Goal: Transaction & Acquisition: Purchase product/service

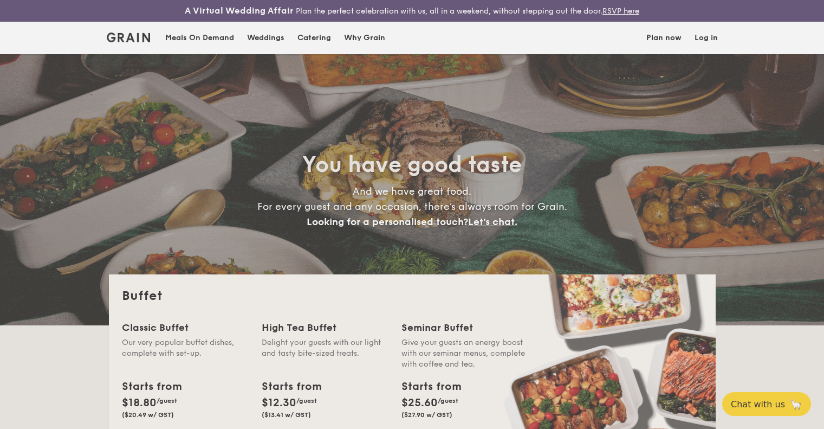
select select
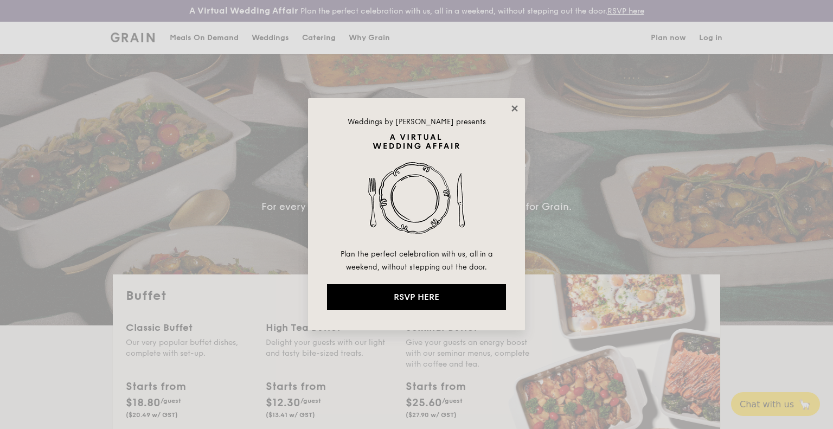
click at [514, 110] on icon at bounding box center [515, 109] width 10 height 10
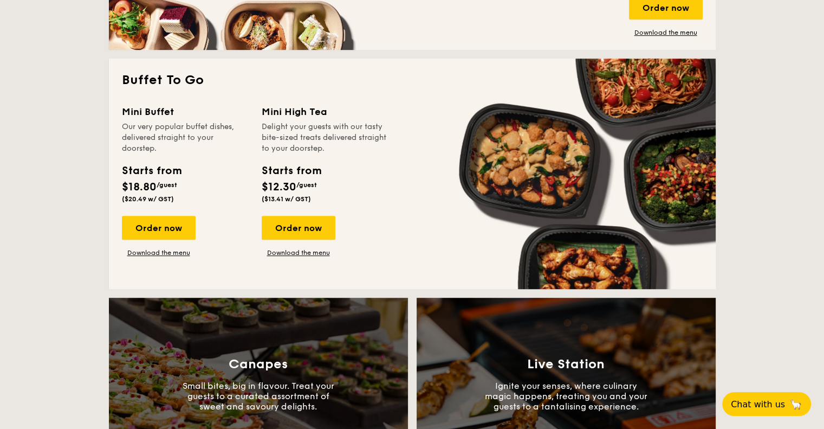
scroll to position [694, 0]
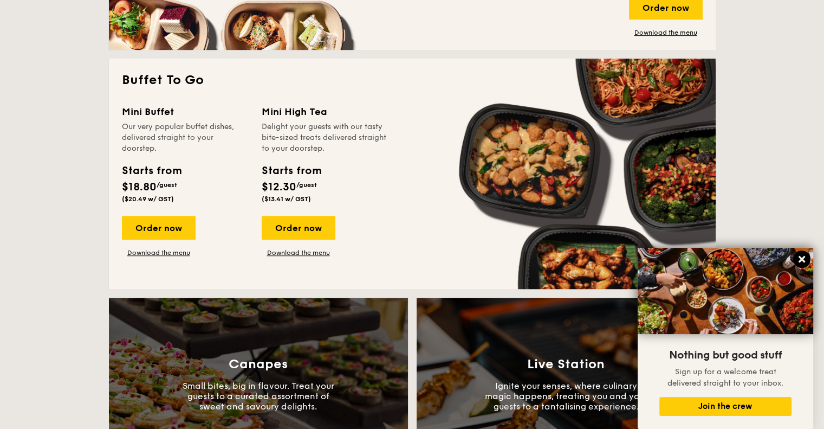
click at [803, 259] on icon at bounding box center [802, 259] width 7 height 7
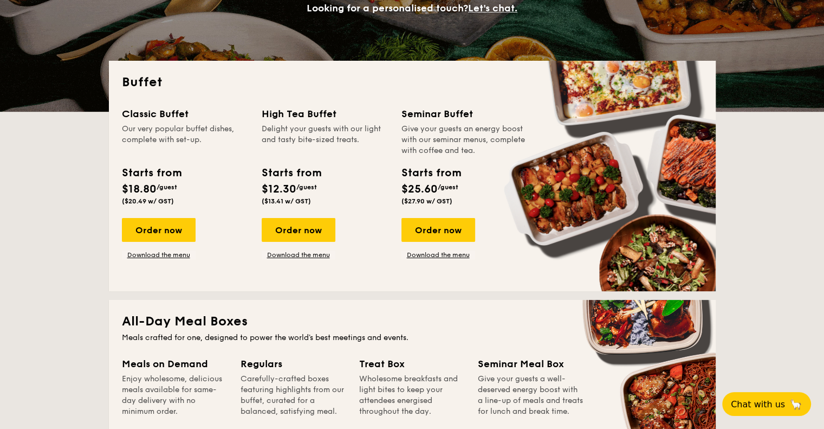
scroll to position [204, 0]
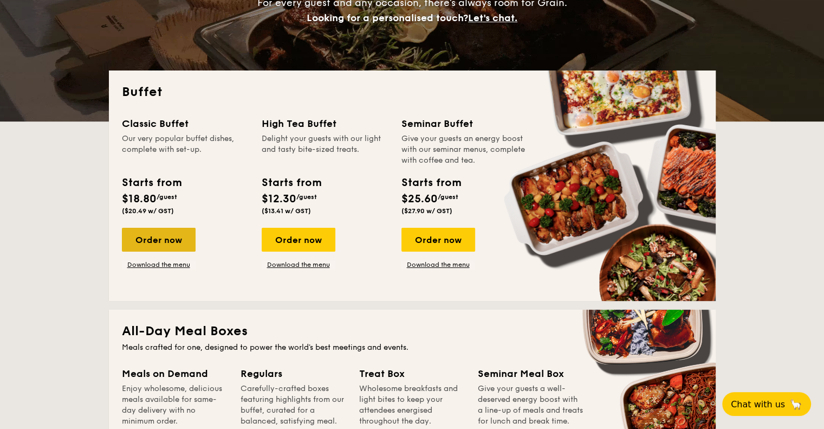
click at [186, 247] on div "Order now" at bounding box center [159, 240] width 74 height 24
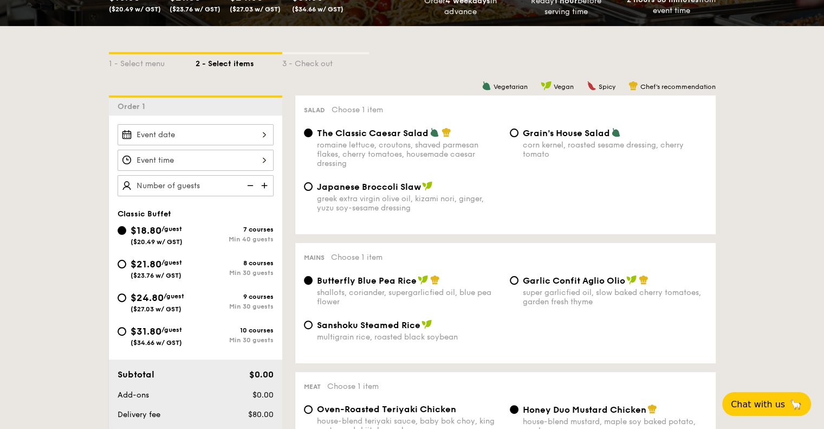
scroll to position [234, 0]
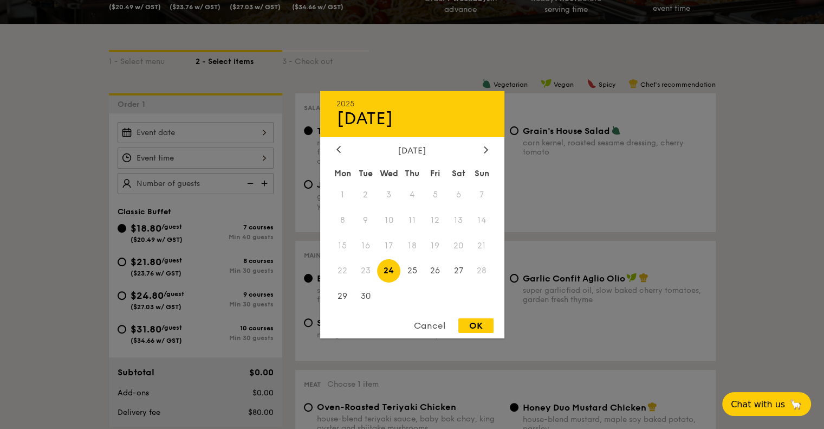
click at [171, 139] on div "2025 Sep [DATE] Tue Wed Thu Fri Sat Sun 1 2 3 4 5 6 7 8 9 10 11 12 13 14 15 16 …" at bounding box center [196, 132] width 156 height 21
click at [484, 146] on icon at bounding box center [486, 149] width 4 height 7
click at [429, 325] on div "Cancel" at bounding box center [429, 325] width 53 height 15
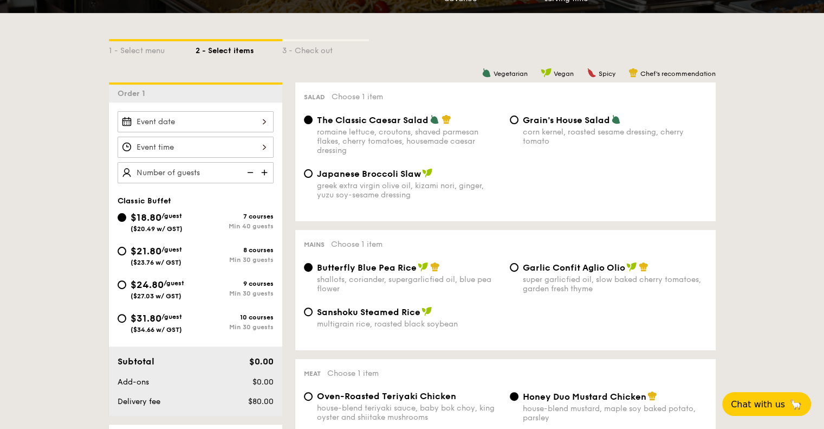
scroll to position [245, 0]
click at [202, 118] on div at bounding box center [196, 121] width 156 height 21
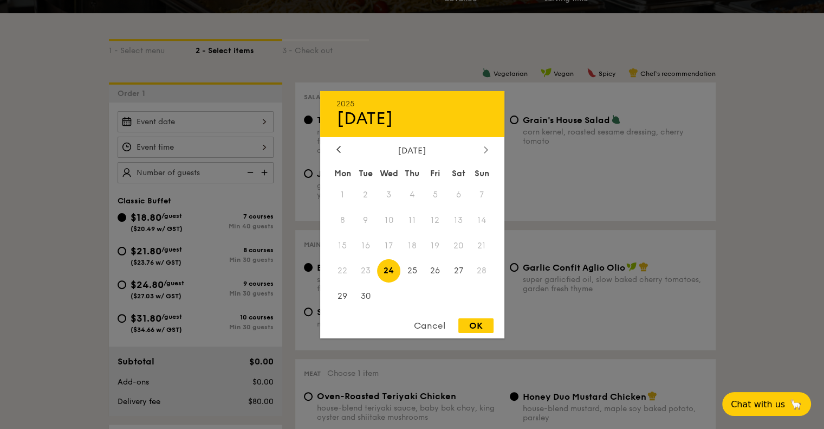
click at [485, 147] on icon at bounding box center [486, 149] width 4 height 7
click at [337, 147] on icon at bounding box center [339, 149] width 4 height 7
click at [430, 327] on div "Cancel" at bounding box center [429, 325] width 53 height 15
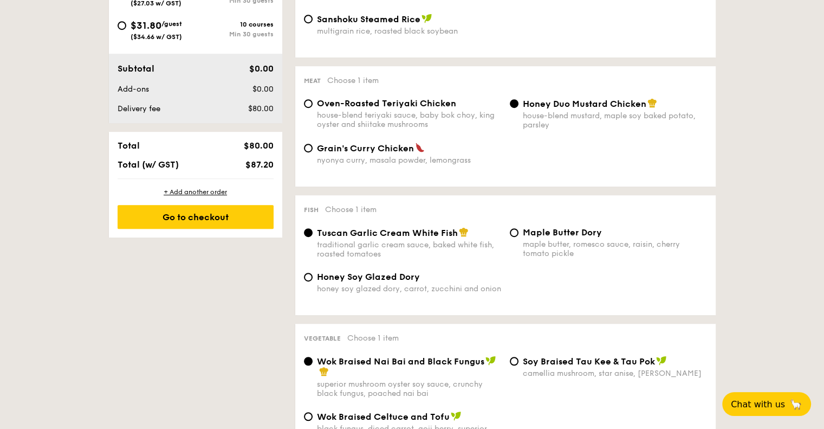
scroll to position [542, 0]
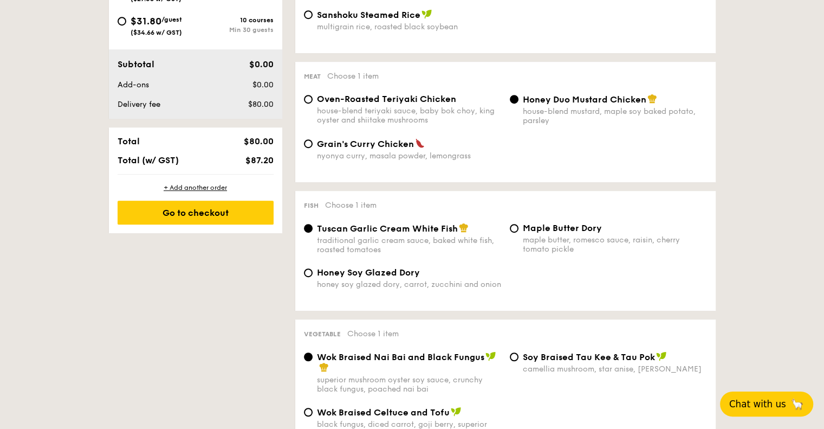
click at [784, 406] on span "Chat with us" at bounding box center [758, 403] width 57 height 11
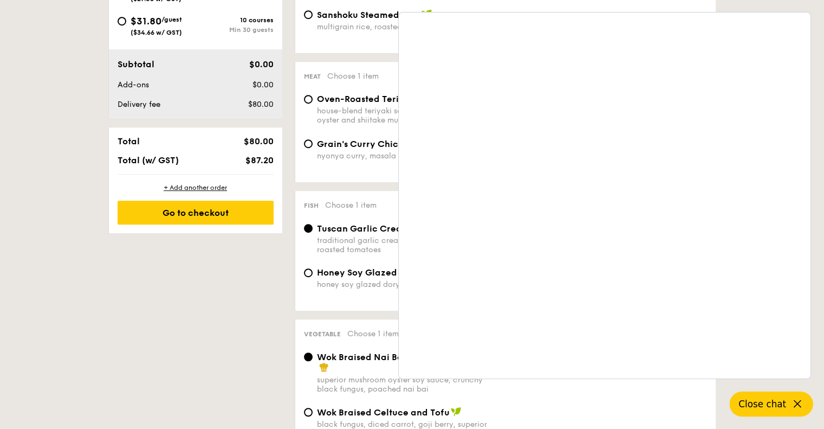
click at [778, 400] on span "Close chat" at bounding box center [763, 403] width 48 height 11
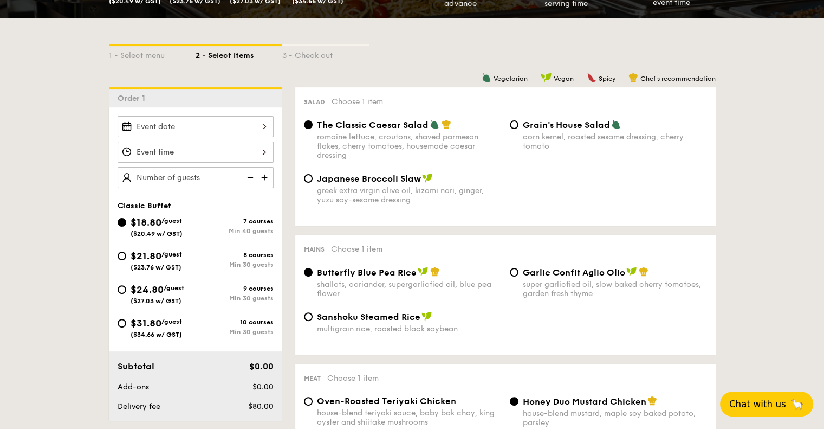
scroll to position [243, 0]
